Goal: Information Seeking & Learning: Learn about a topic

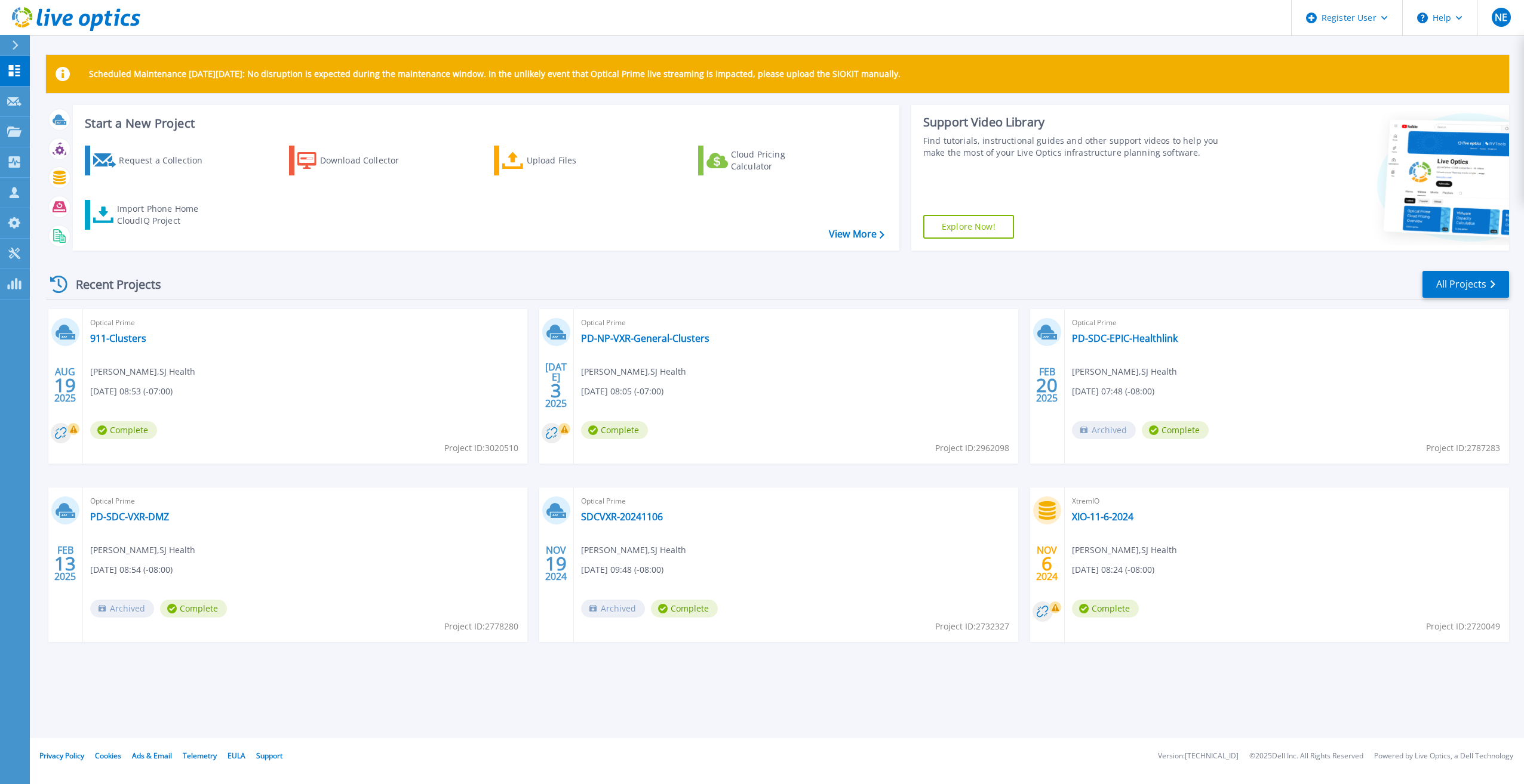
click at [16, 47] on icon at bounding box center [15, 45] width 6 height 9
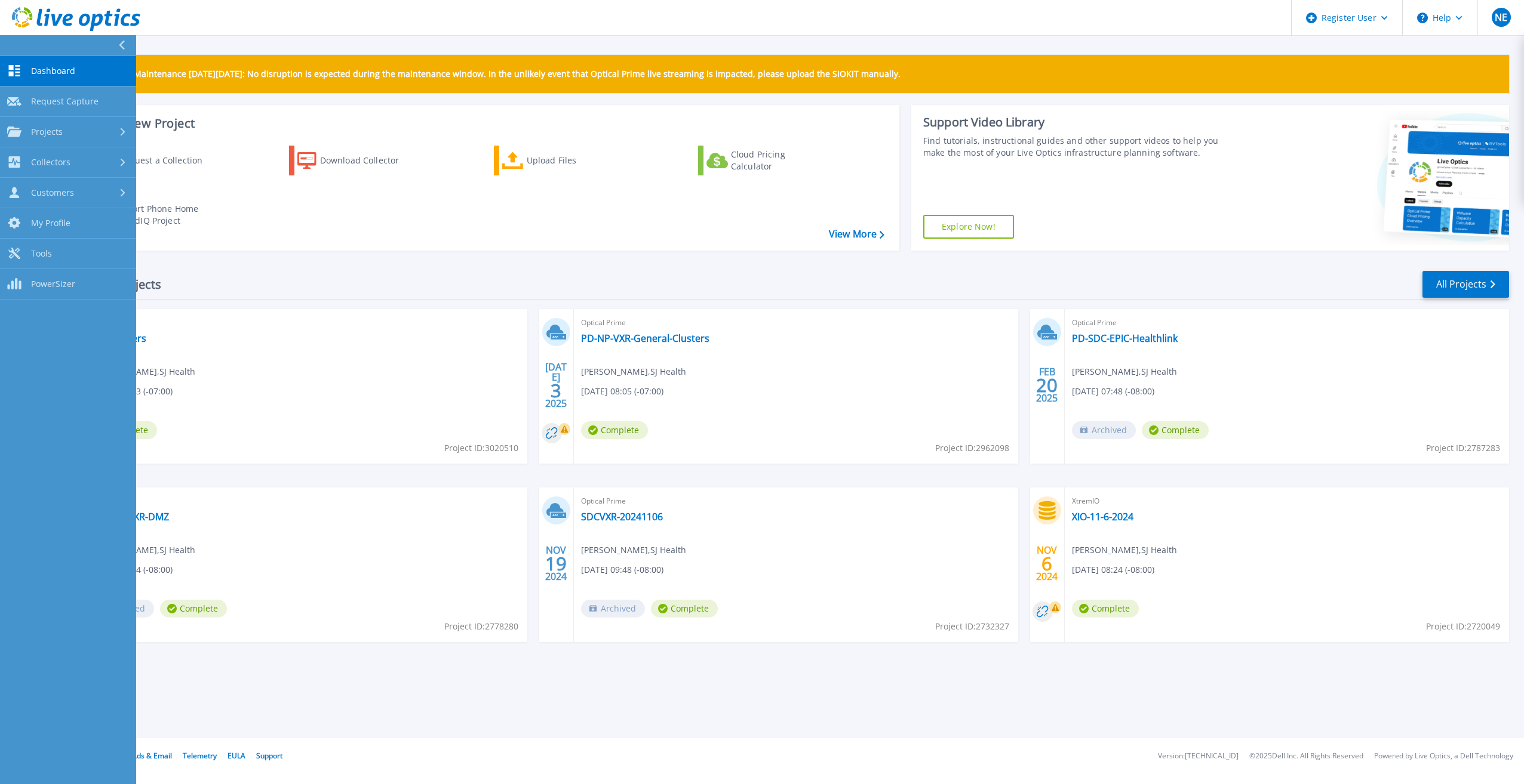
click at [1197, 23] on header "Register User Help NE Dell User [PERSON_NAME] [PERSON_NAME][EMAIL_ADDRESS][PERS…" at bounding box center [762, 18] width 1524 height 36
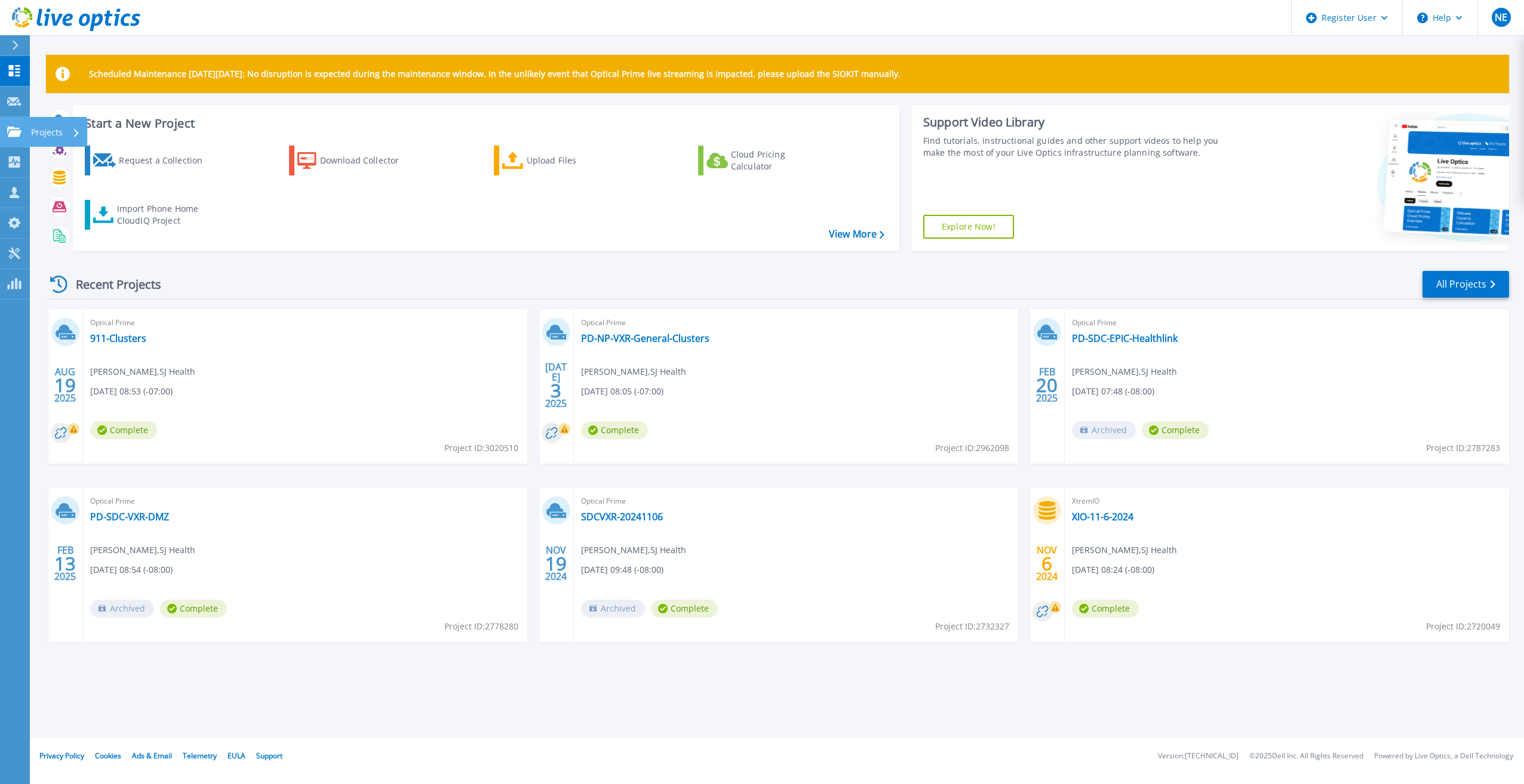
click at [8, 124] on link "Projects Projects" at bounding box center [14, 132] width 30 height 31
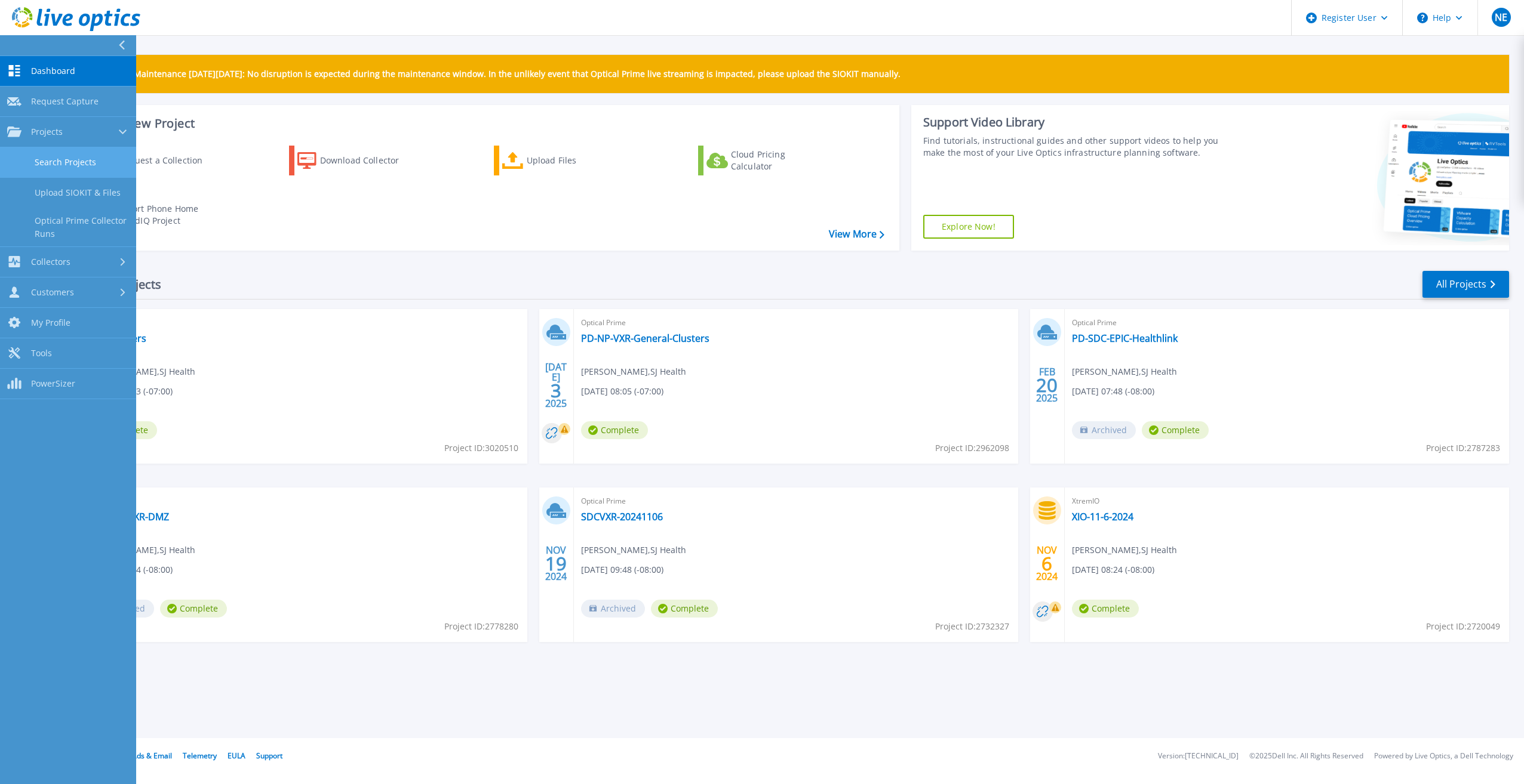
click at [106, 160] on link "Search Projects" at bounding box center [68, 163] width 137 height 31
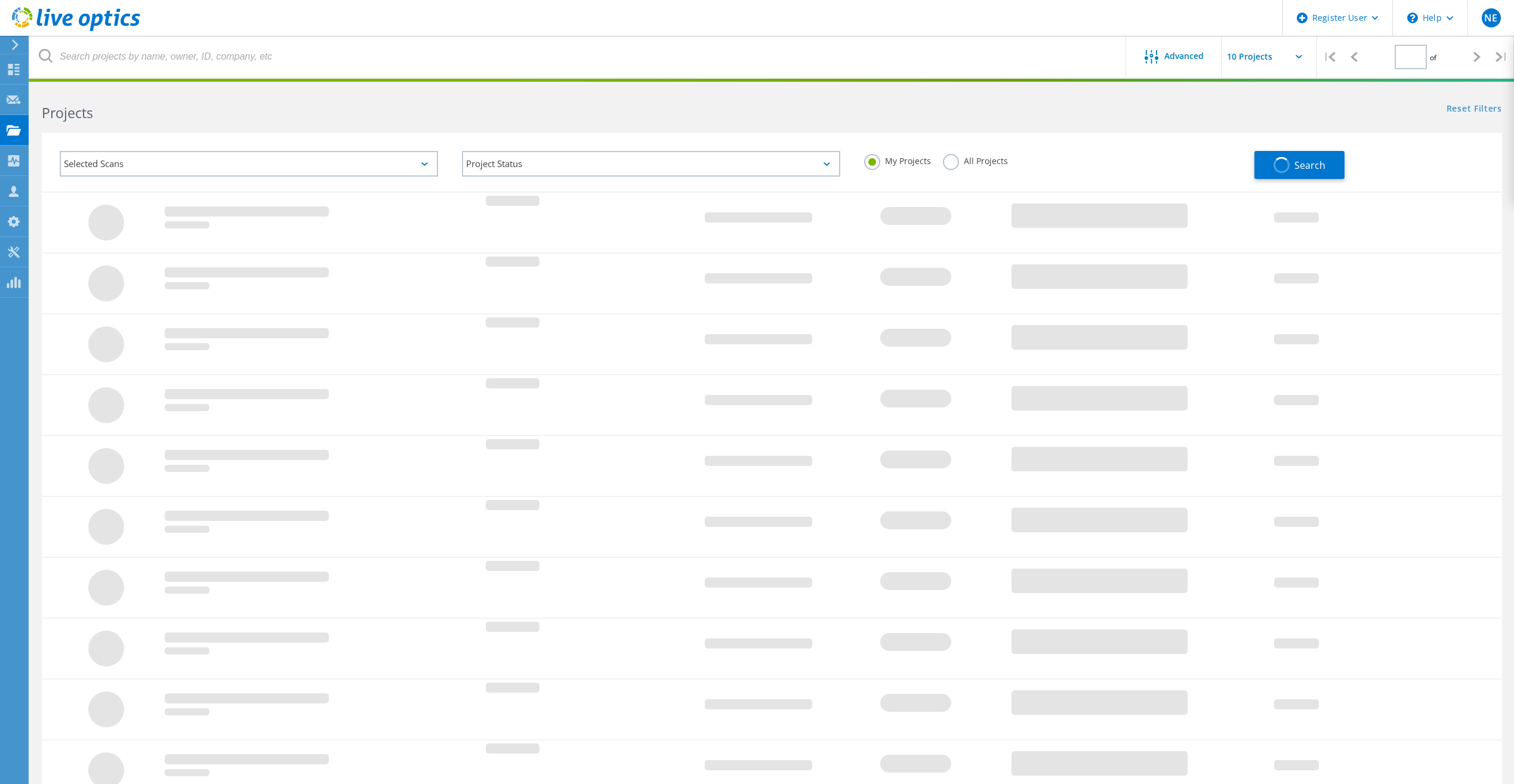
type input "1"
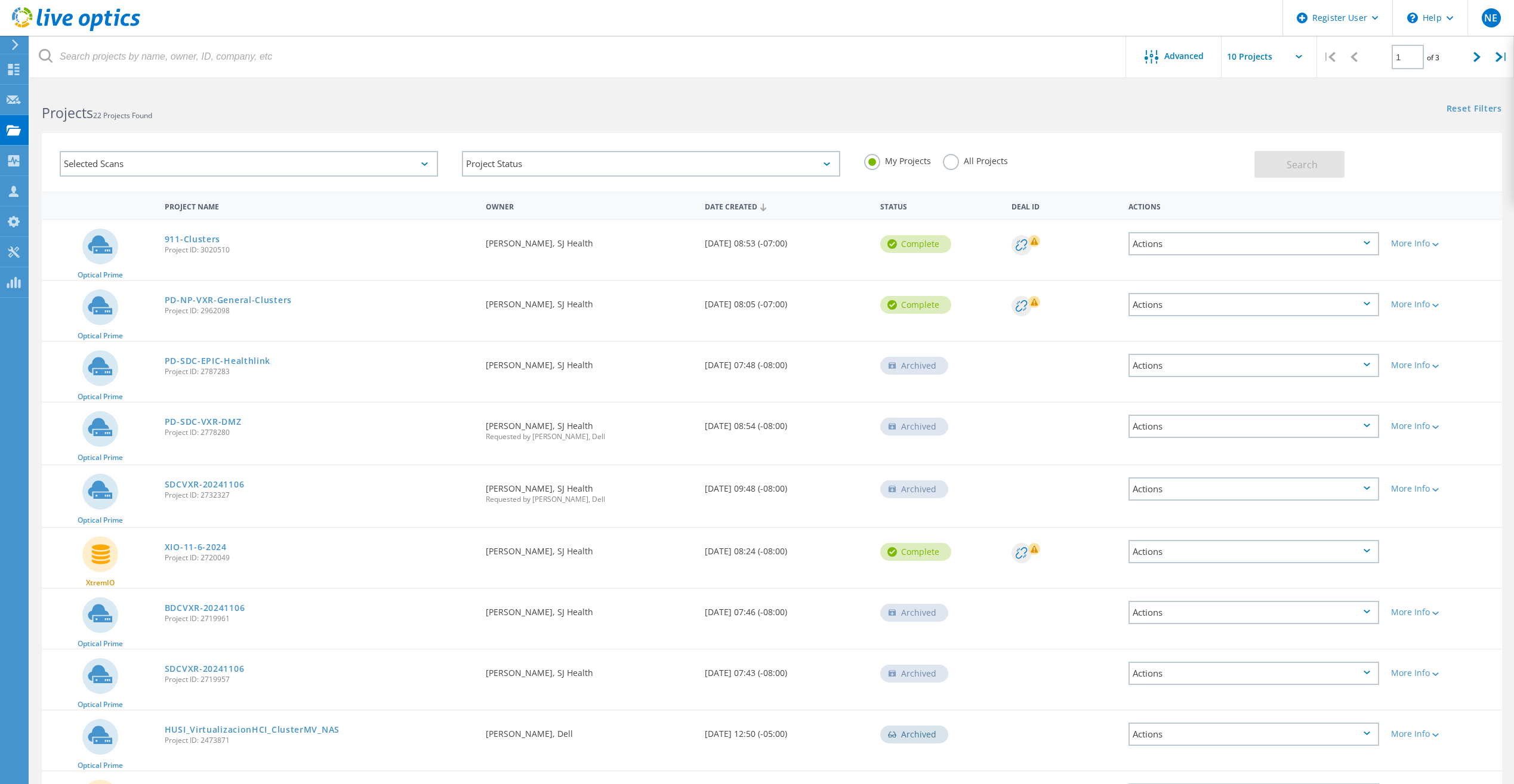
click at [945, 162] on label "All Projects" at bounding box center [975, 159] width 65 height 11
click at [0, 0] on input "All Projects" at bounding box center [0, 0] width 0 height 0
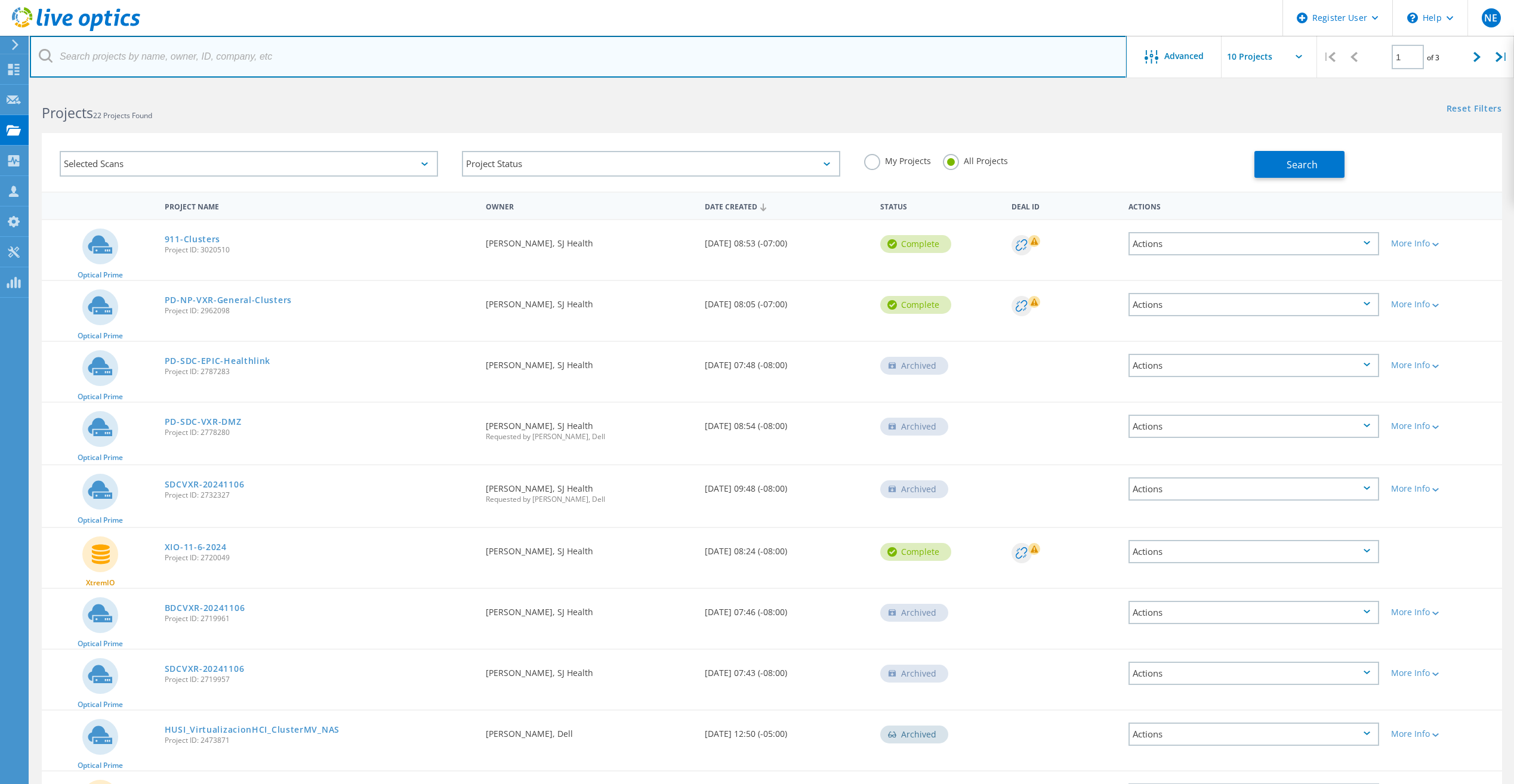
click at [627, 48] on input "text" at bounding box center [578, 56] width 1097 height 42
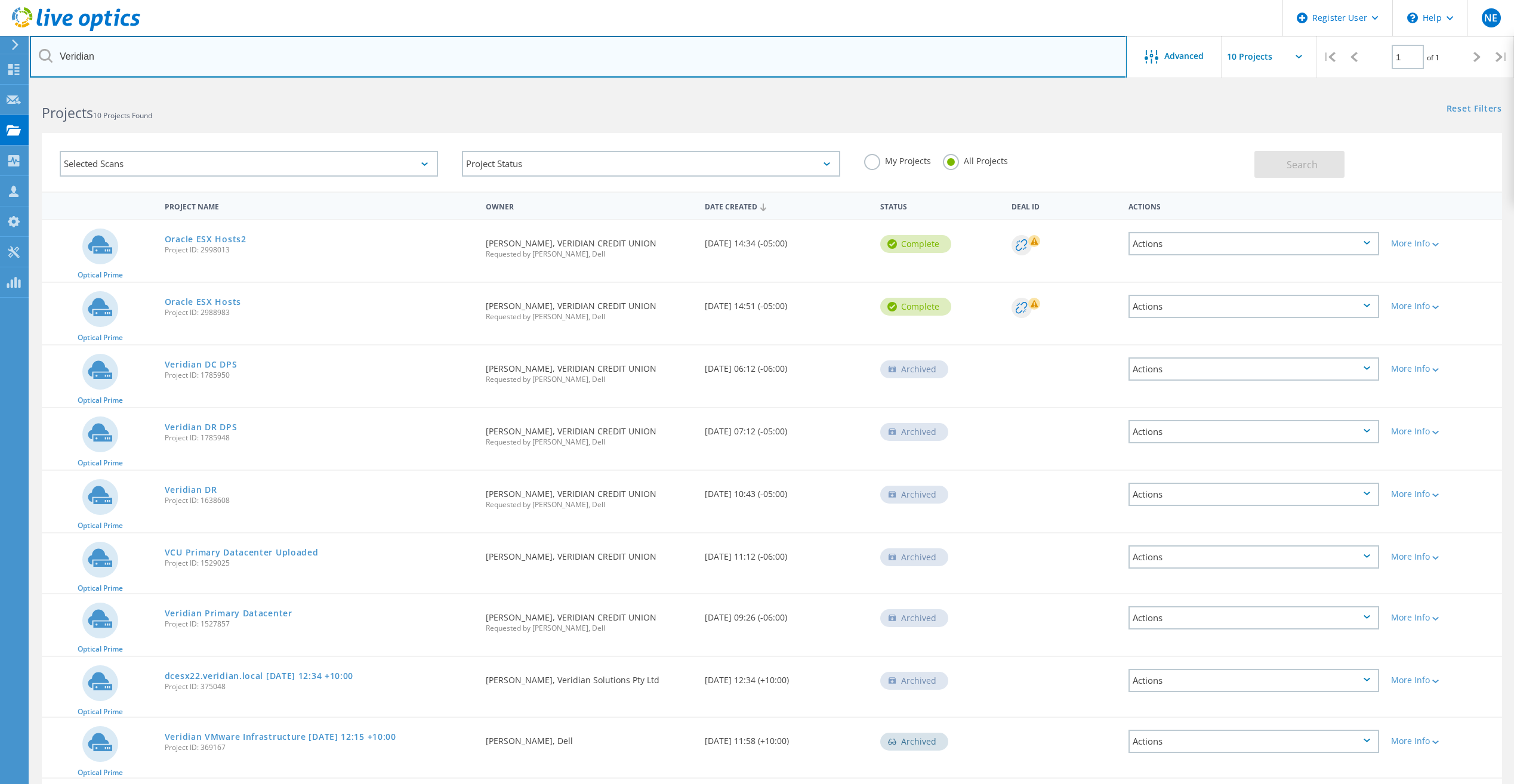
drag, startPoint x: 156, startPoint y: 52, endPoint x: -1, endPoint y: 58, distance: 157.1
click at [0, 58] on html "Register User \n Help Explore Helpful Articles Contact Support NE Dell User Nic…" at bounding box center [757, 442] width 1514 height 886
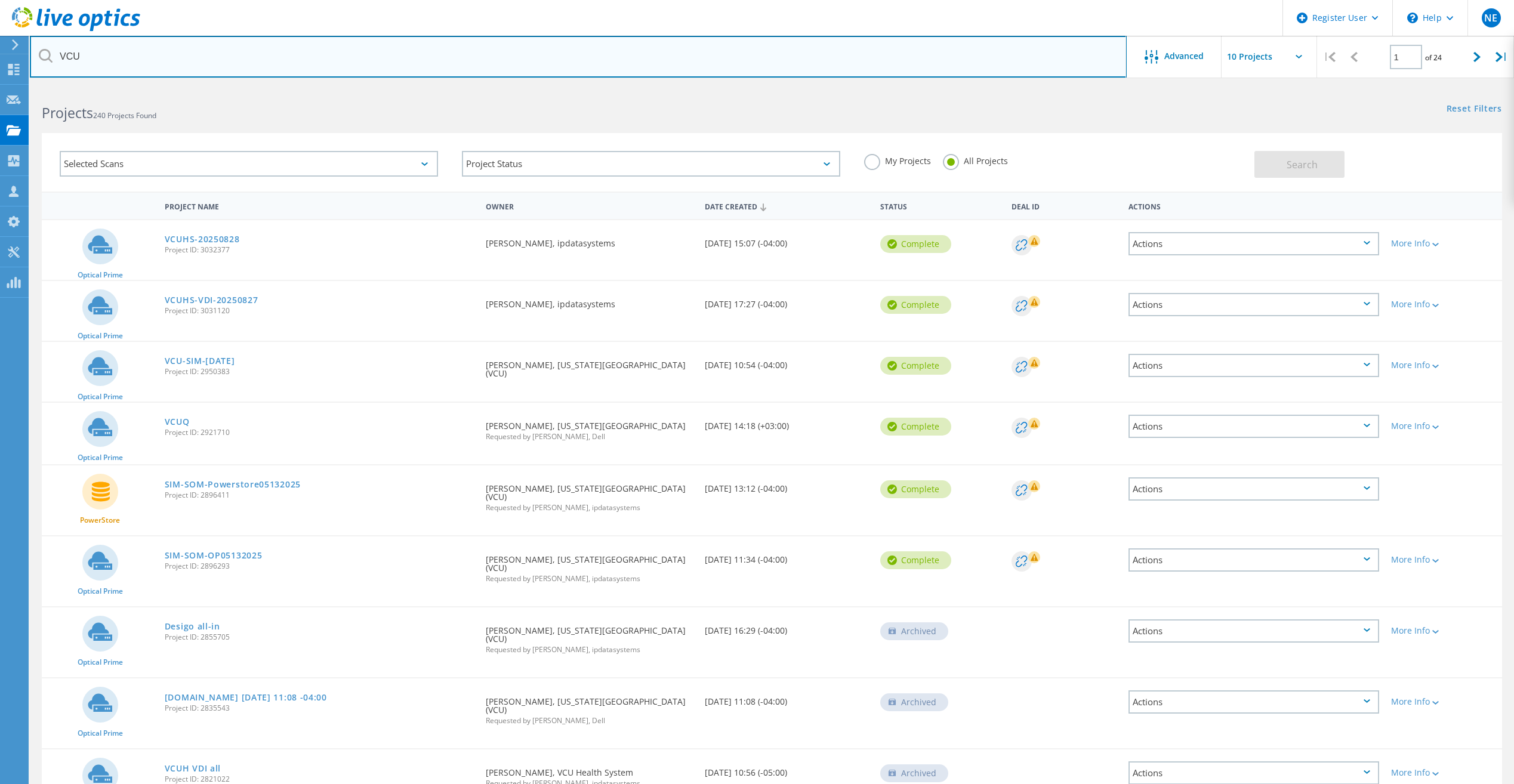
click at [584, 65] on input "VCU" at bounding box center [578, 56] width 1097 height 42
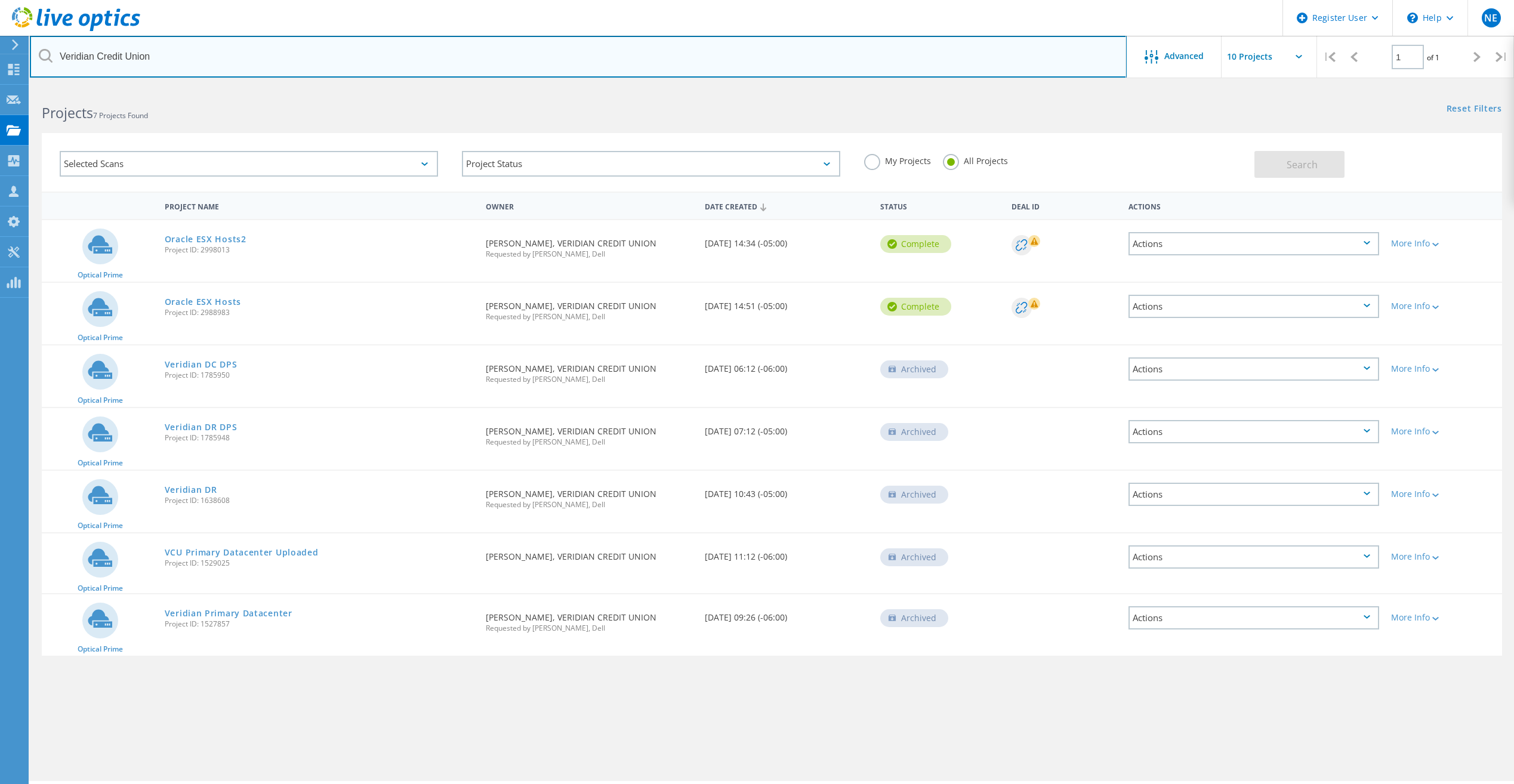
click at [448, 62] on input "Veridian Credit Union" at bounding box center [578, 56] width 1097 height 42
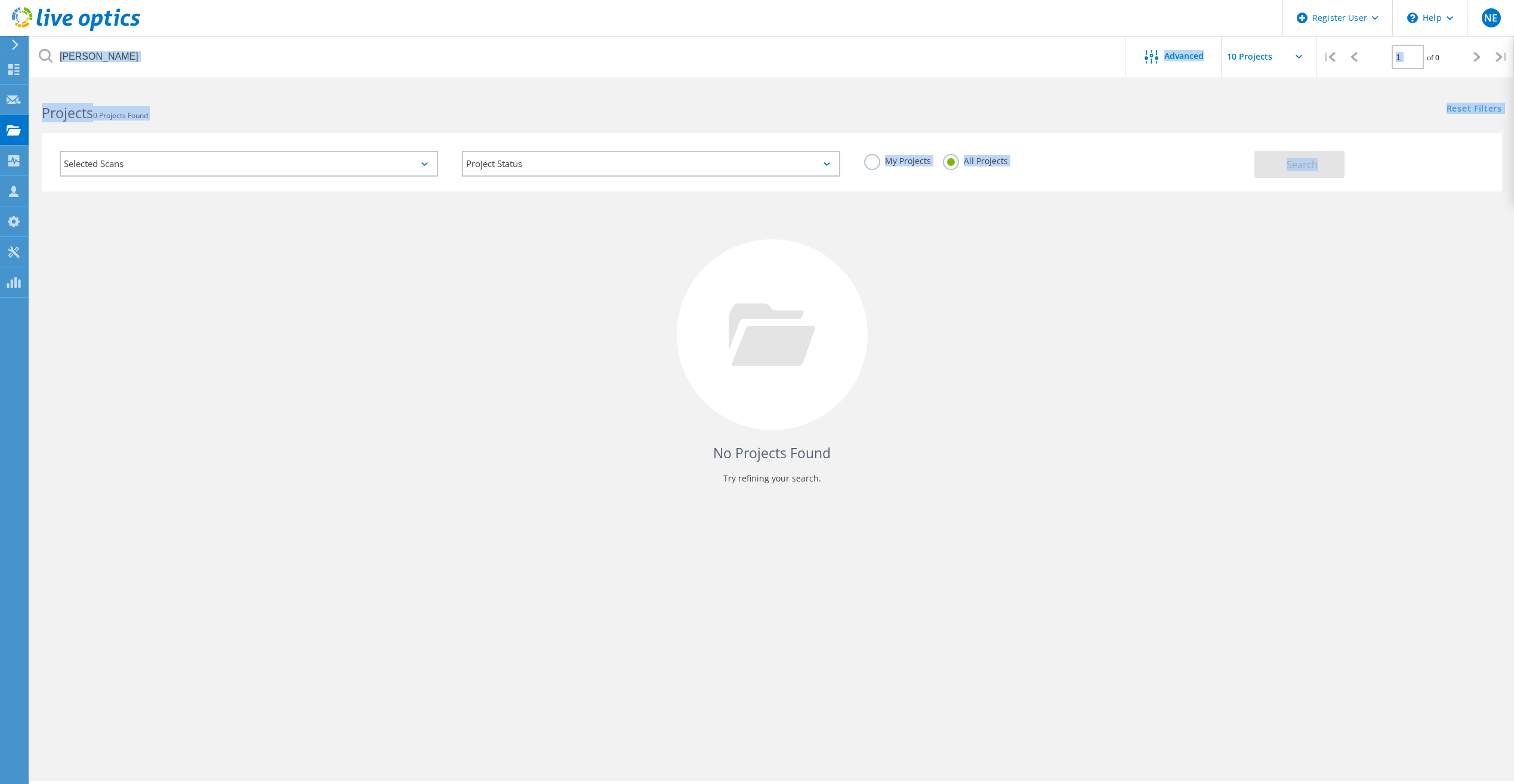
drag, startPoint x: 217, startPoint y: 81, endPoint x: 223, endPoint y: 63, distance: 19.0
click at [223, 86] on lo-project-search "Alma De Leon Advanced | 1 of 0 | Email Address Project Name Company Date Create…" at bounding box center [771, 300] width 1484 height 427
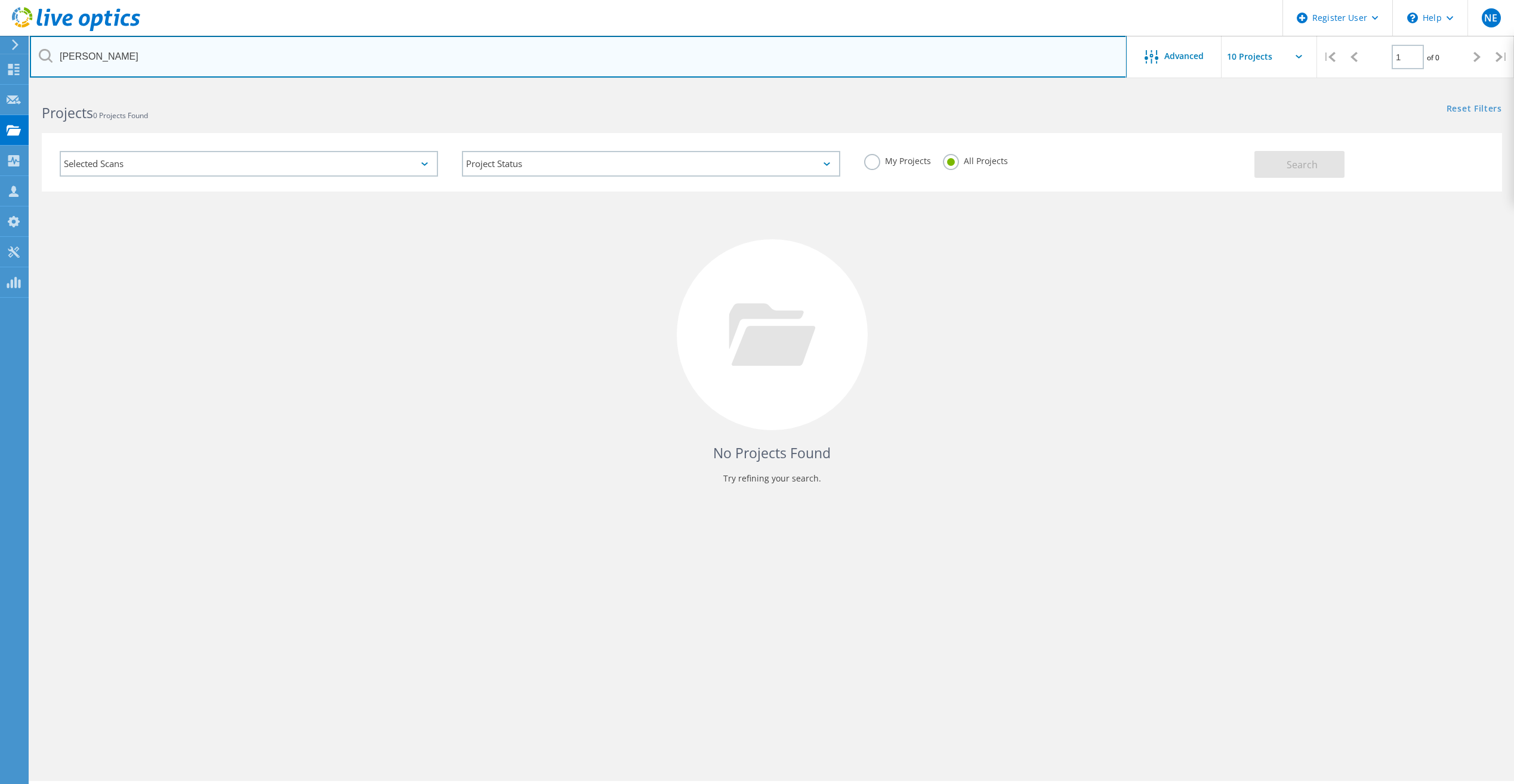
click at [223, 63] on input "Alma De Leon" at bounding box center [578, 56] width 1097 height 42
click at [223, 62] on input "Alma De Leon" at bounding box center [578, 56] width 1097 height 42
type input "L"
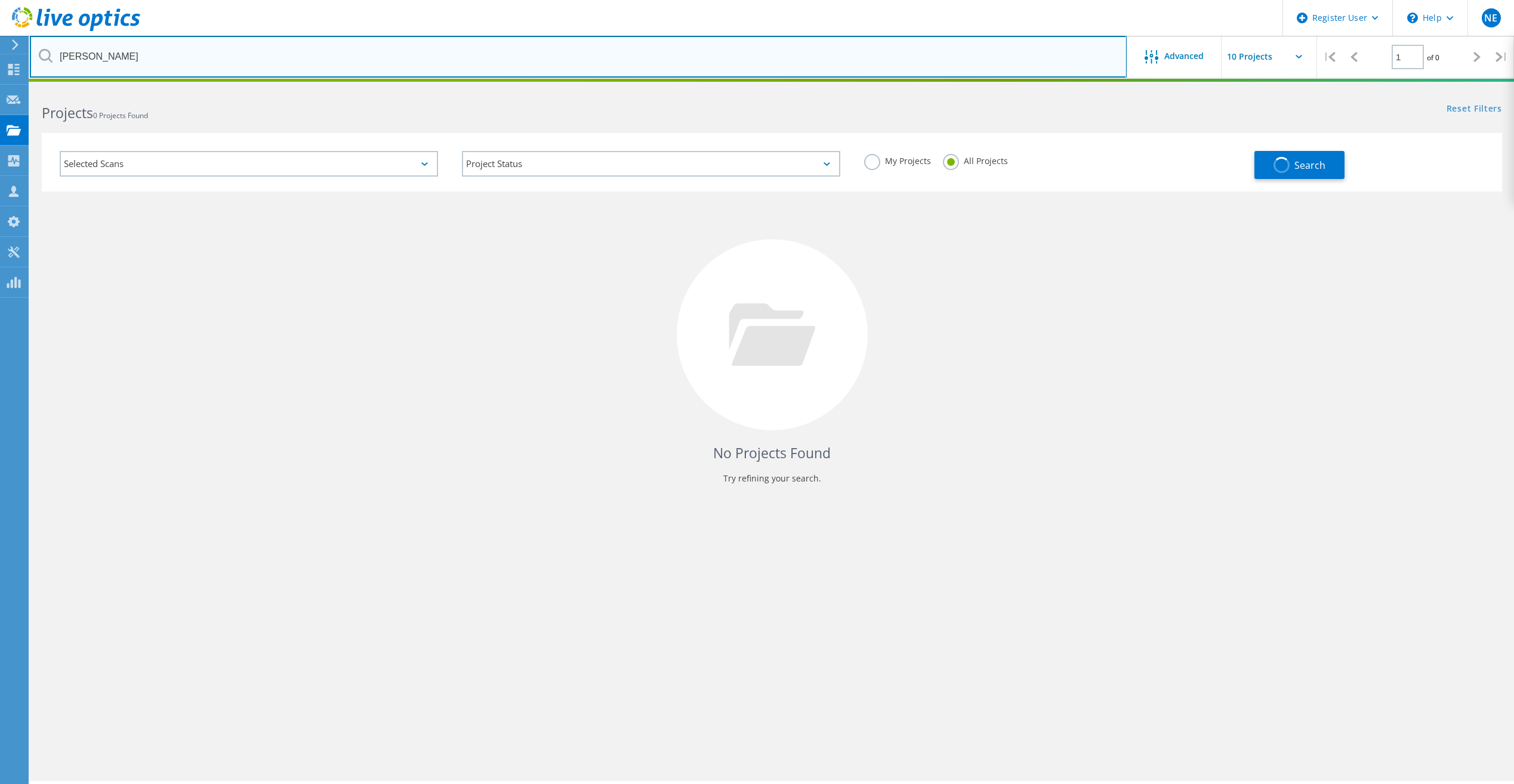
click at [1075, 53] on input "Winterscheidt" at bounding box center [578, 56] width 1097 height 42
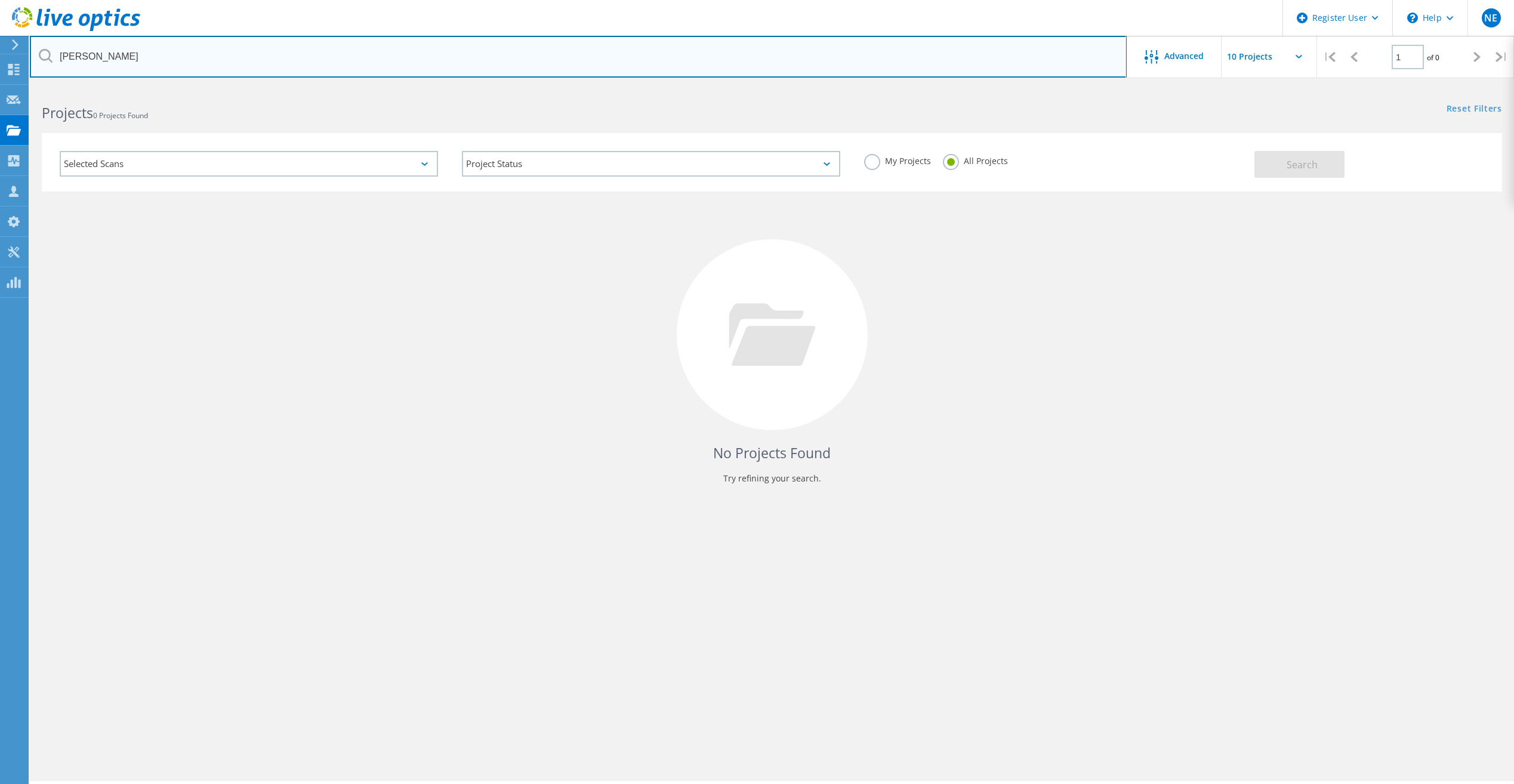
click at [58, 47] on input "Winterscheidt" at bounding box center [578, 56] width 1097 height 42
click at [233, 52] on input "Lee Winterscheidt" at bounding box center [578, 56] width 1097 height 42
paste input "LW@VeridianCU.org"
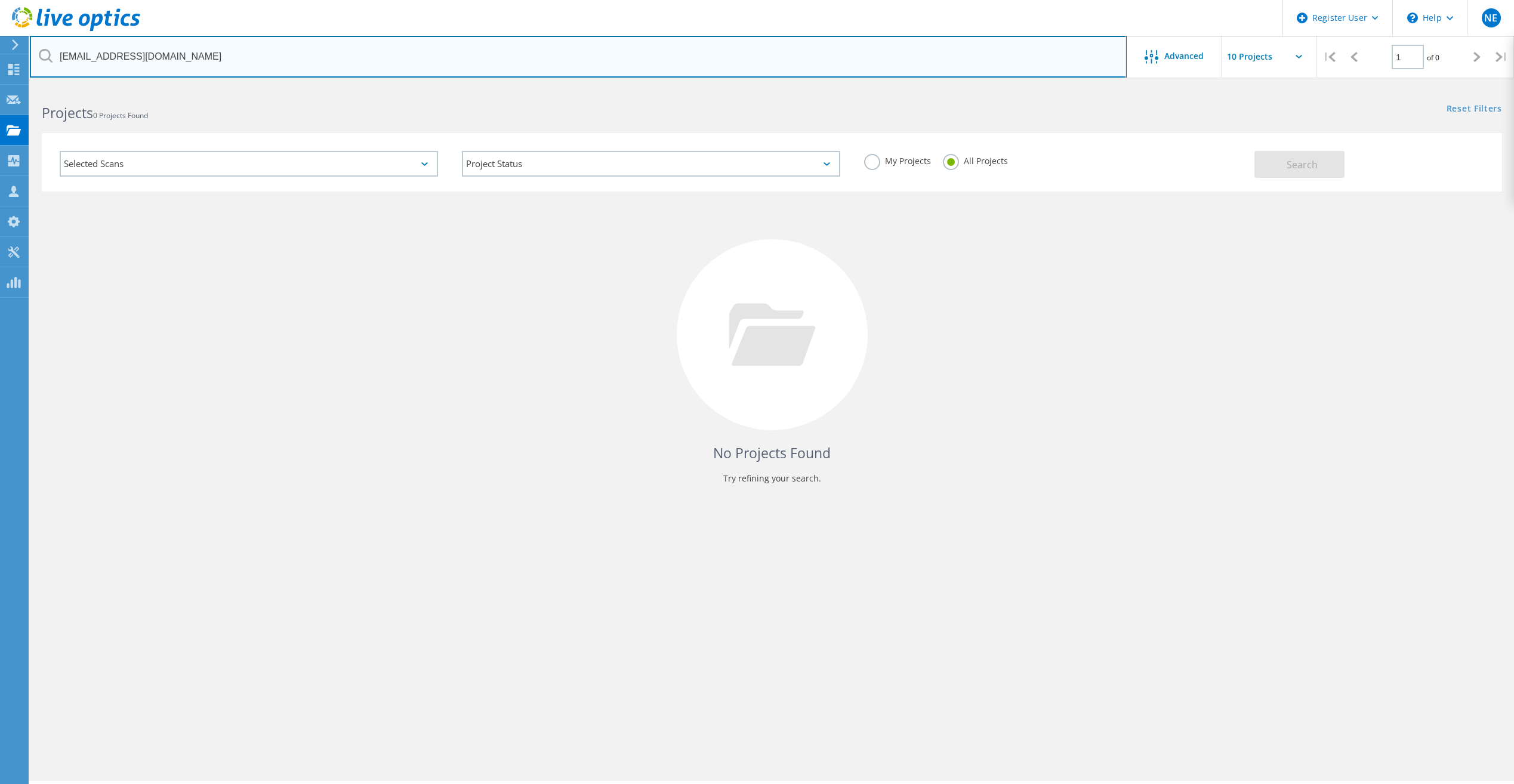
click at [271, 62] on input "LeeLW@VeridianCU.org" at bounding box center [578, 56] width 1097 height 42
paste input "Alma.De_leon@Dell.com"
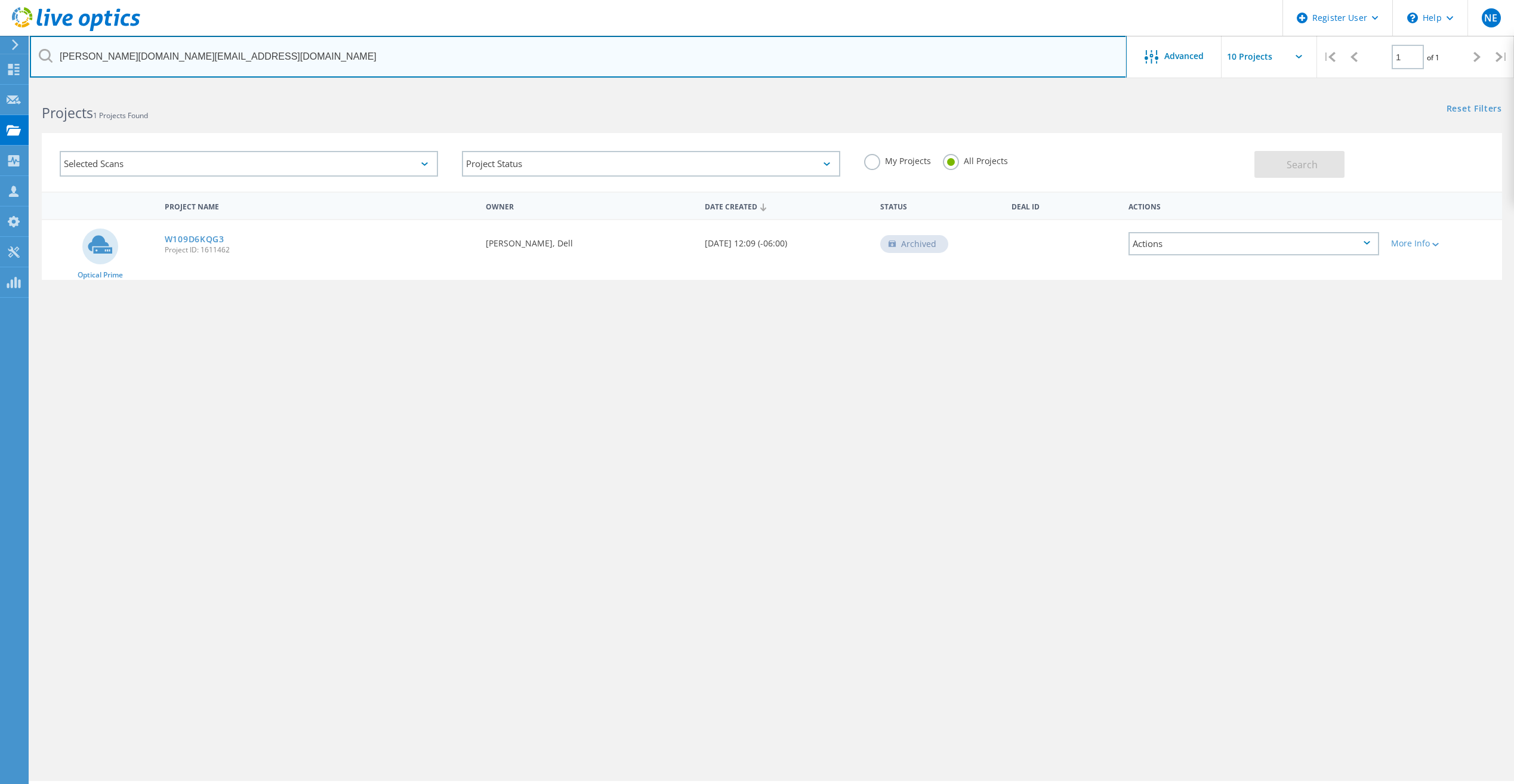
click at [578, 47] on input "Alma.De_leon@Dell.com" at bounding box center [578, 56] width 1097 height 42
type input "Veridian"
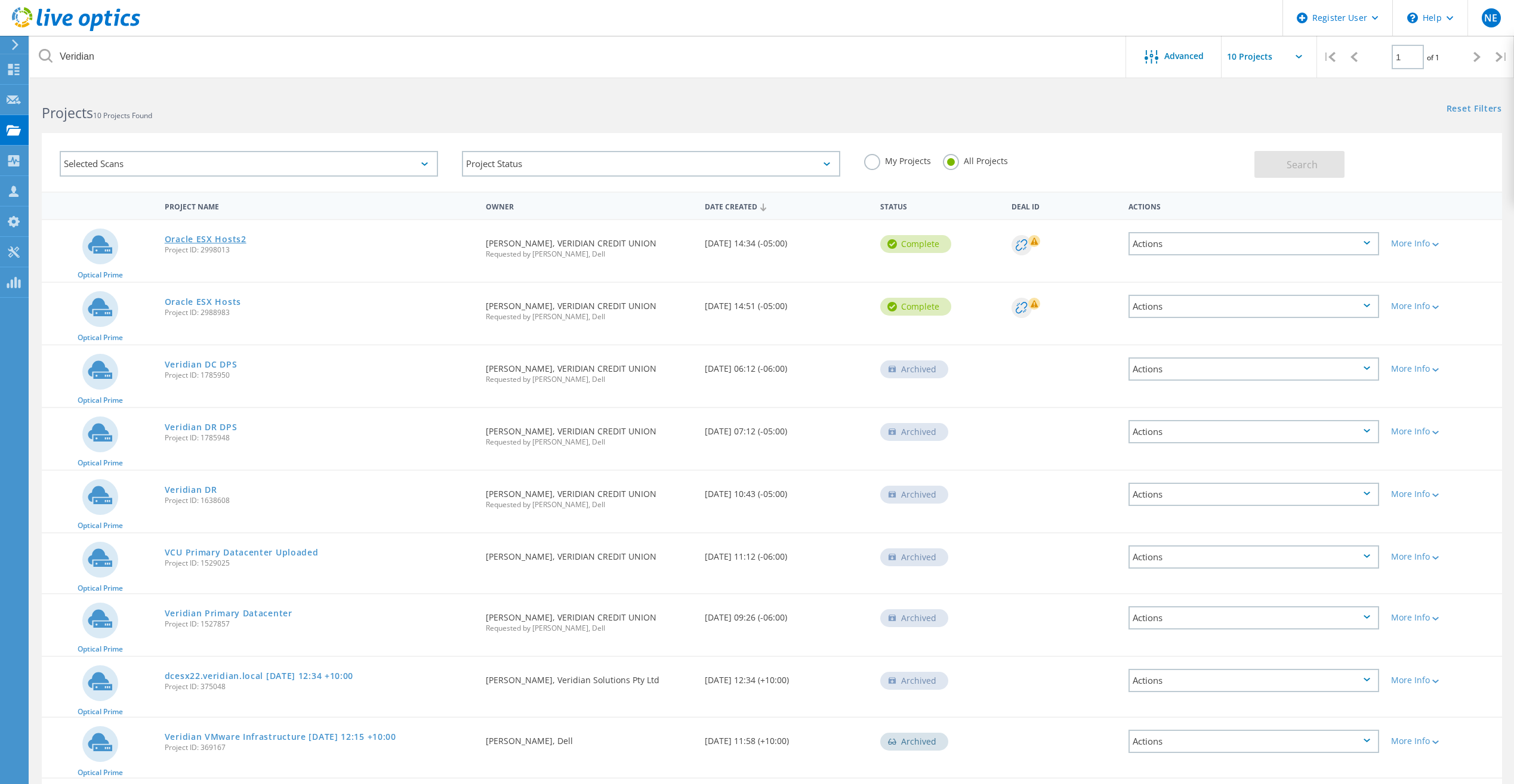
click at [200, 241] on link "Oracle ESX Hosts2" at bounding box center [205, 239] width 81 height 8
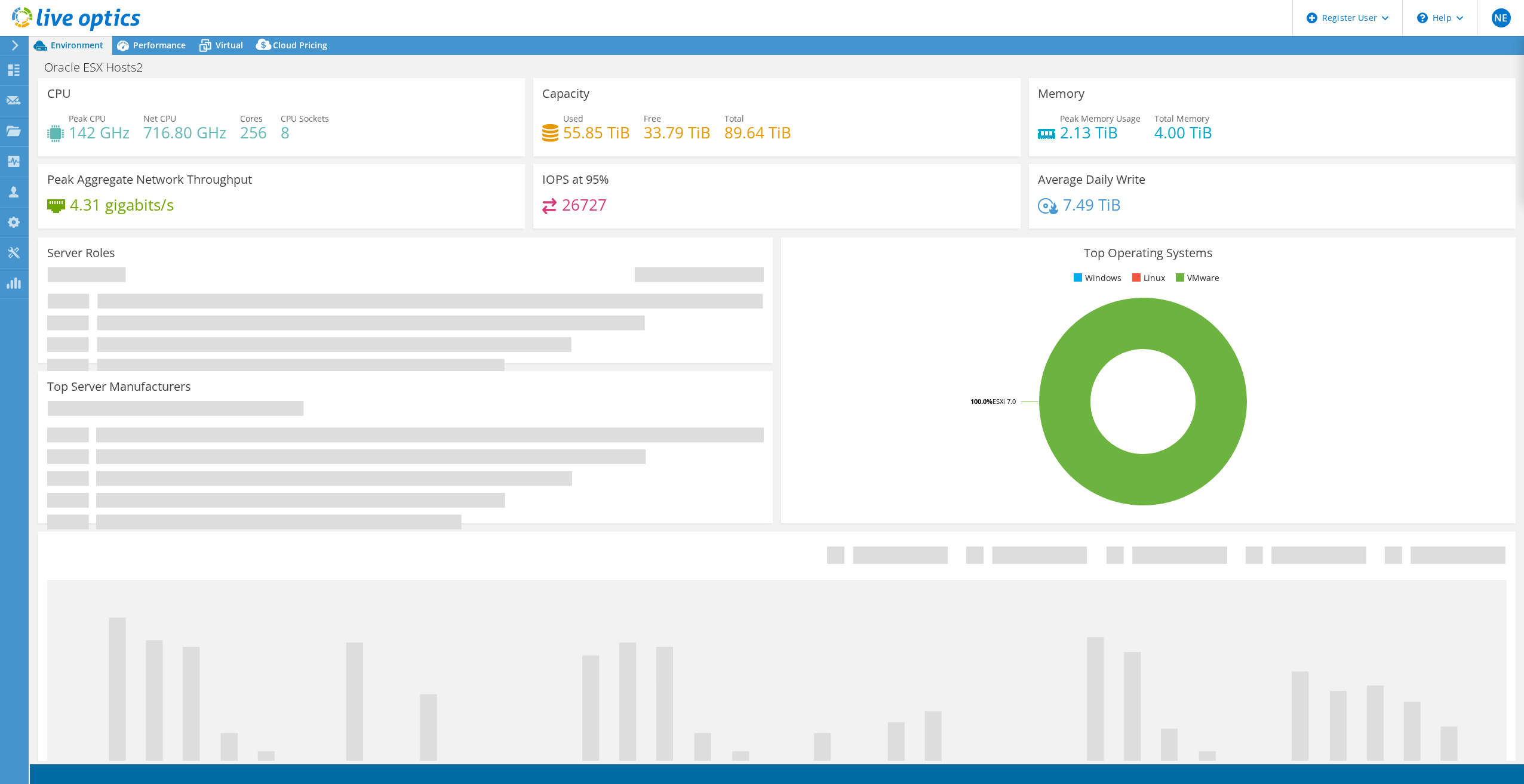
select select "USD"
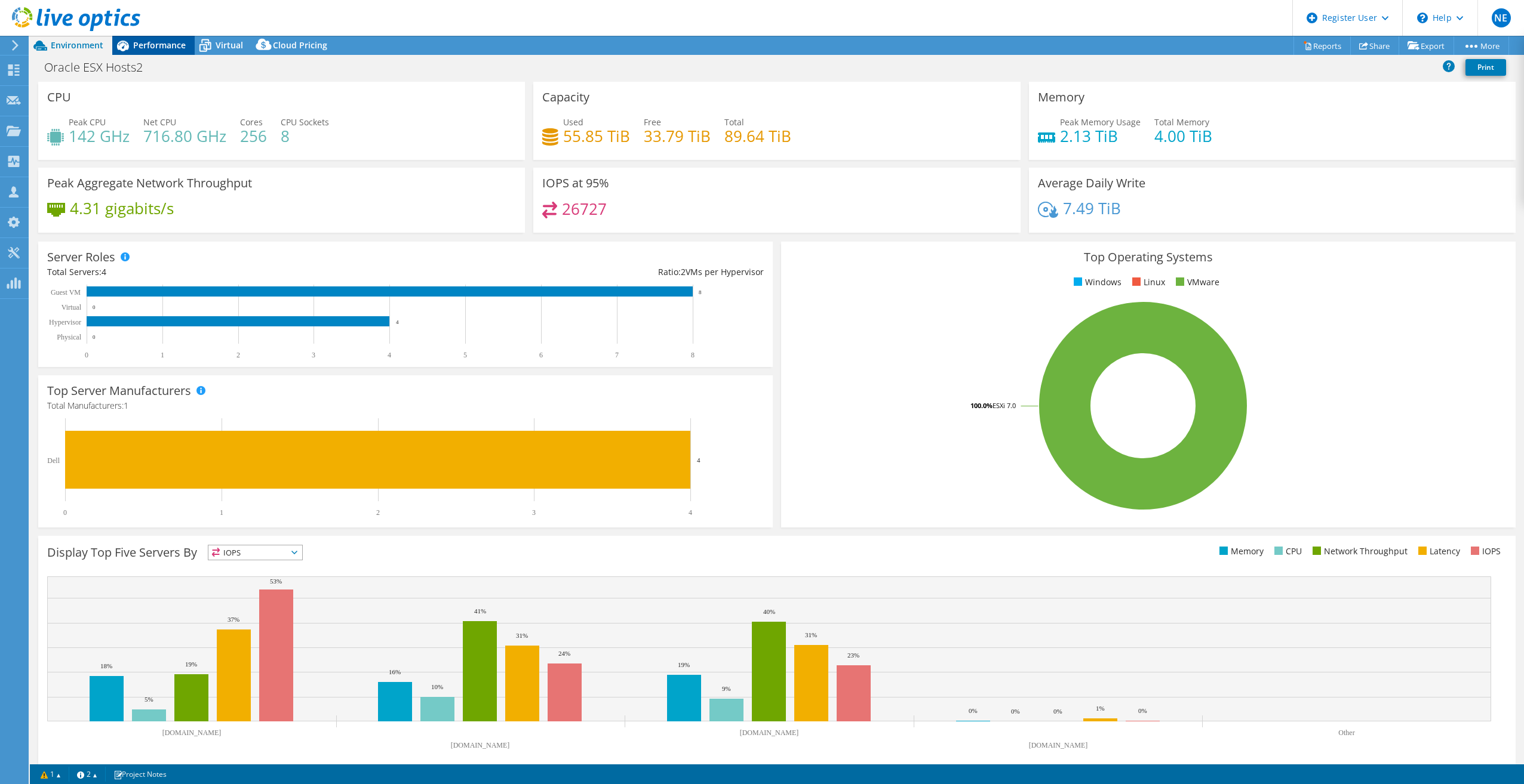
click at [156, 49] on span "Performance" at bounding box center [159, 44] width 53 height 11
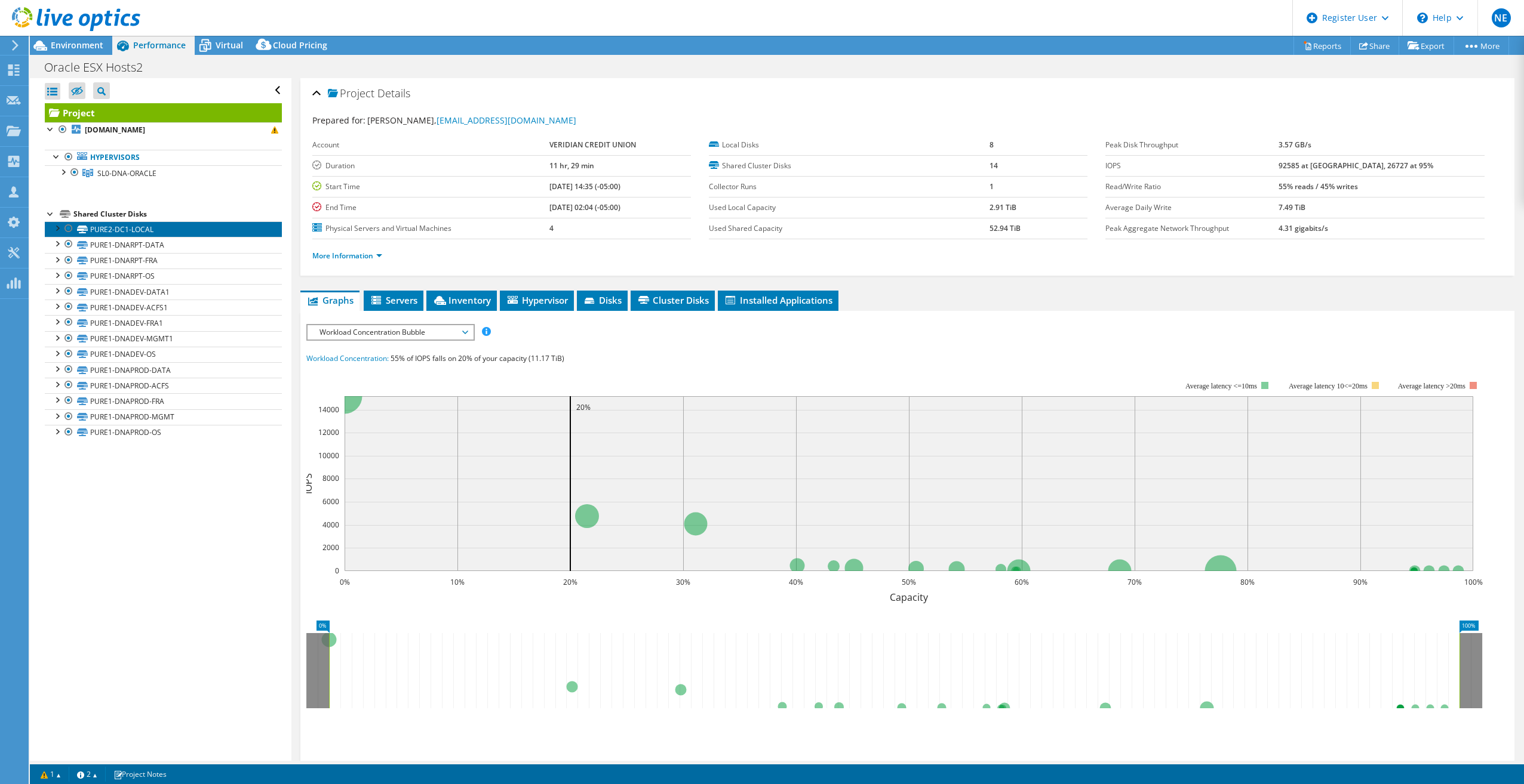
click at [140, 234] on link "PURE2-DC1-LOCAL" at bounding box center [163, 229] width 237 height 15
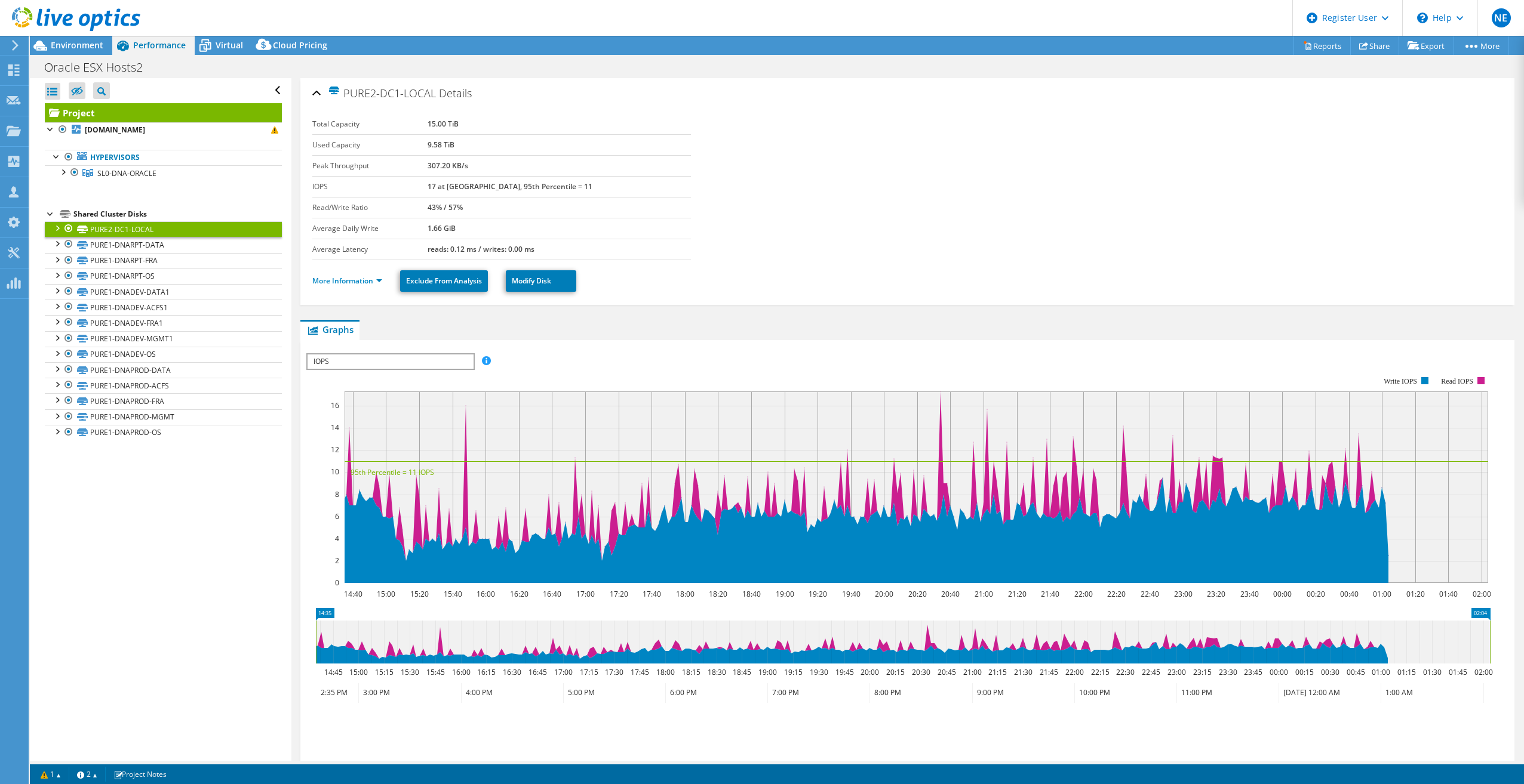
click at [358, 272] on ul "More Information Exclude From Analysis Modify Disk" at bounding box center [907, 279] width 1190 height 25
click at [358, 277] on link "More Information" at bounding box center [347, 281] width 70 height 10
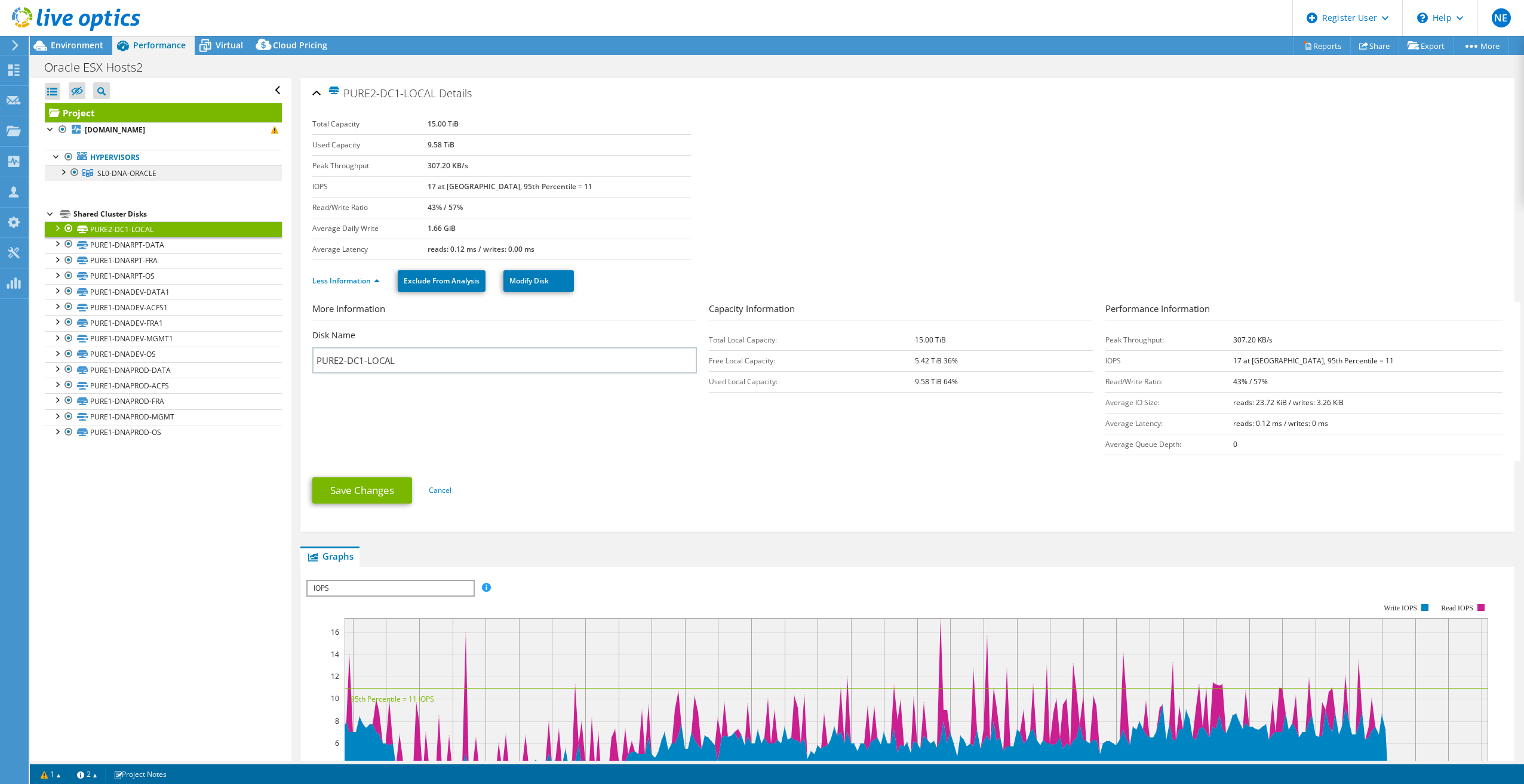
click at [146, 176] on span "SL0-DNA-ORACLE" at bounding box center [127, 174] width 59 height 10
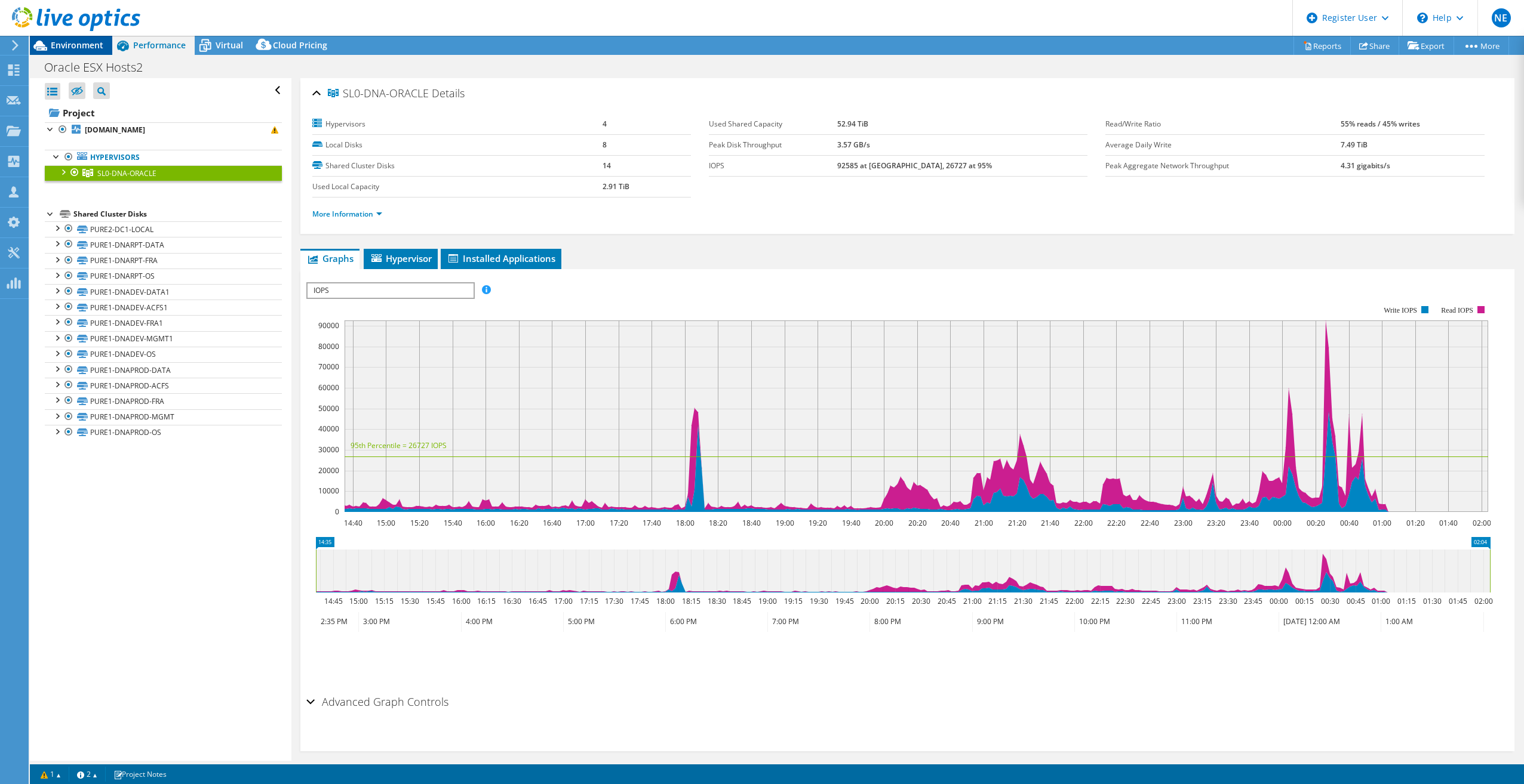
click at [65, 47] on span "Environment" at bounding box center [77, 44] width 53 height 11
